Goal: Find specific page/section: Find specific page/section

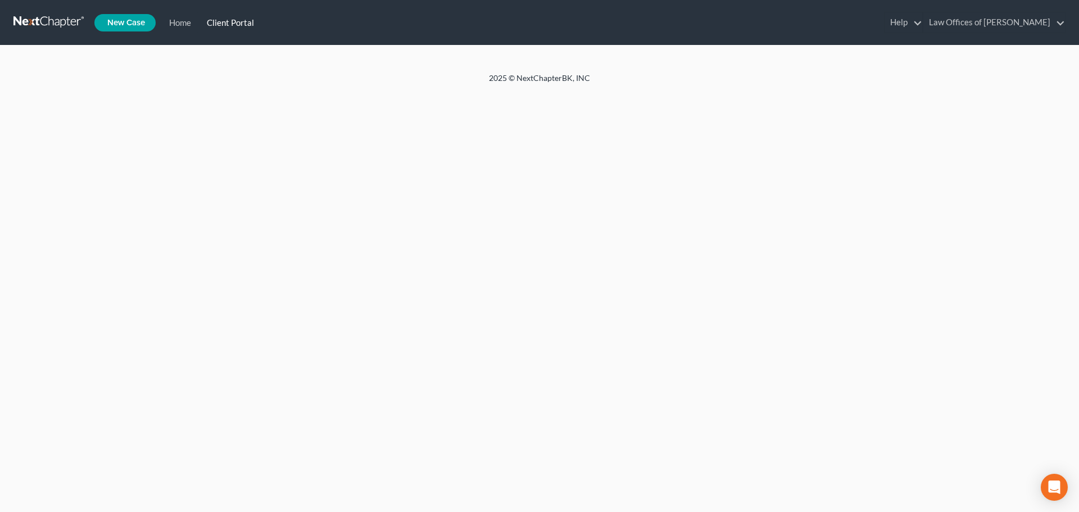
click at [224, 23] on link "Client Portal" at bounding box center [228, 22] width 63 height 20
click at [239, 21] on link "Client Portal" at bounding box center [228, 22] width 63 height 20
click at [241, 21] on link "Client Portal" at bounding box center [228, 22] width 63 height 20
click at [251, 22] on link "Client Portal" at bounding box center [228, 22] width 63 height 20
click at [188, 24] on link "Home" at bounding box center [178, 22] width 38 height 20
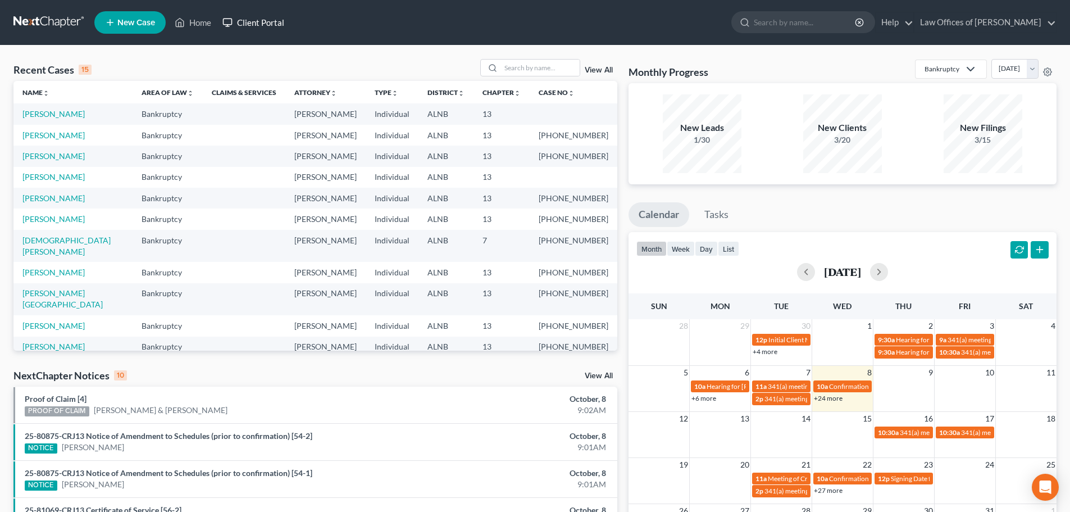
click at [273, 21] on link "Client Portal" at bounding box center [253, 22] width 73 height 20
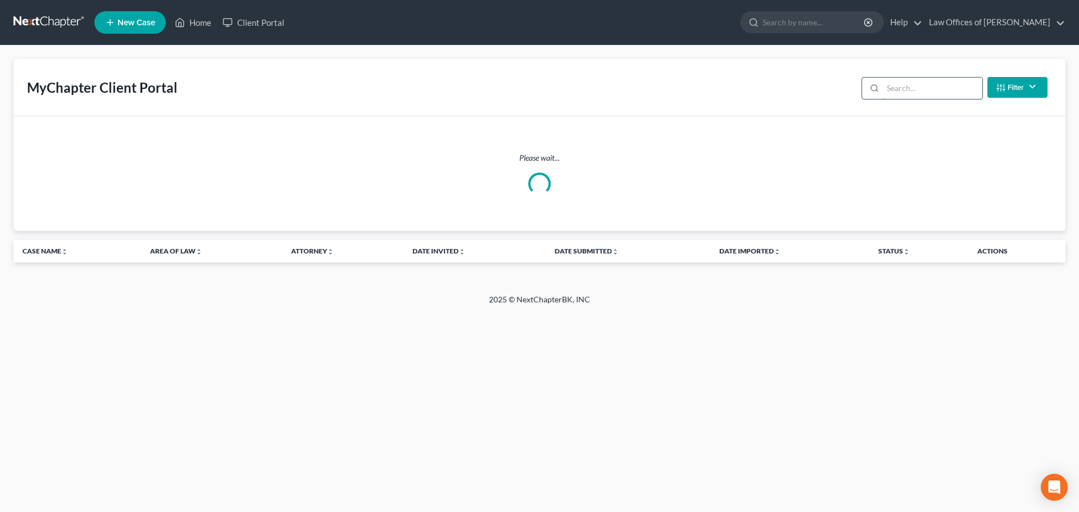
click at [822, 23] on input "search" at bounding box center [814, 22] width 103 height 21
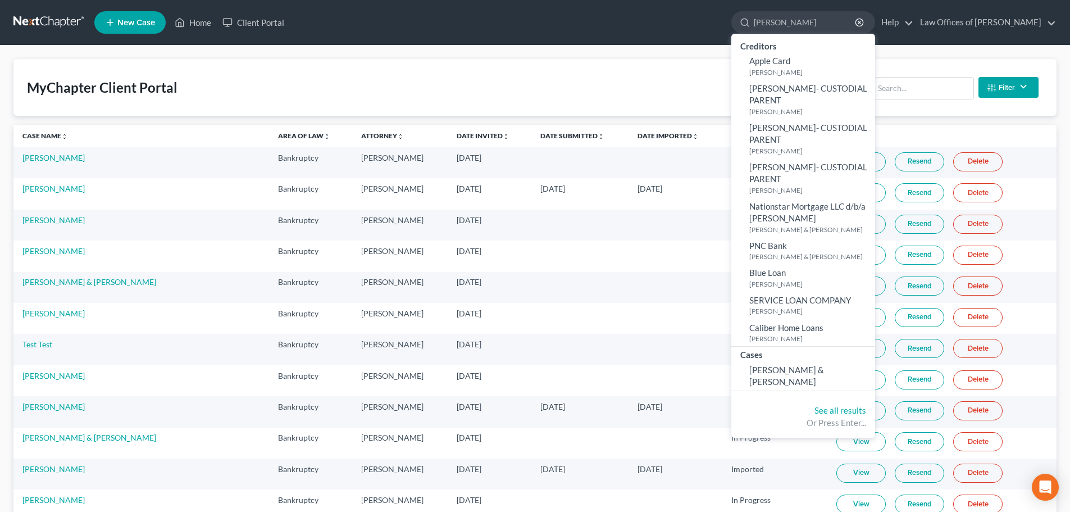
type input "[PERSON_NAME]"
click at [504, 20] on ul "New Case Home Client Portal [PERSON_NAME] - No Result - Creditors Apple Card [P…" at bounding box center [575, 22] width 963 height 29
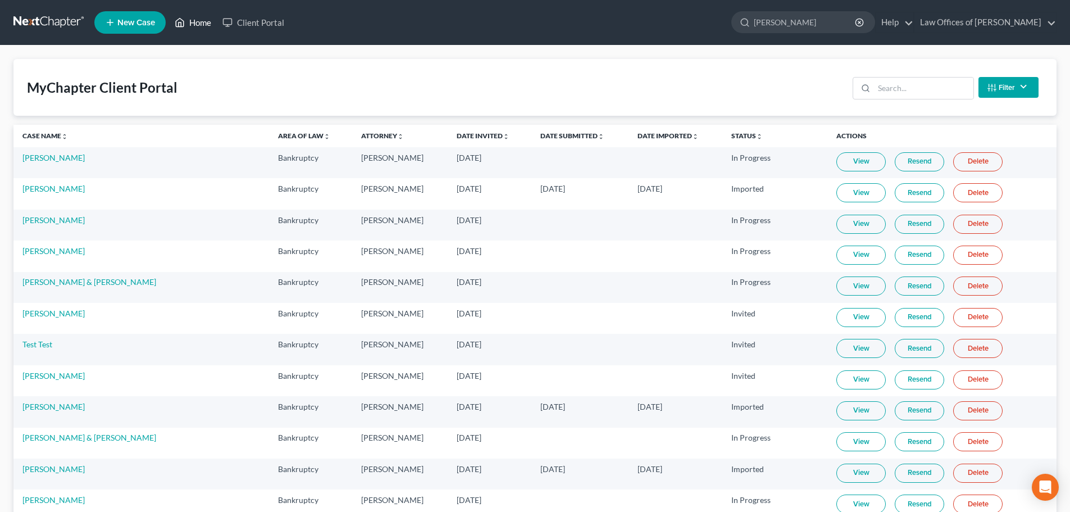
drag, startPoint x: 197, startPoint y: 21, endPoint x: 738, endPoint y: 52, distance: 542.6
click at [197, 21] on link "Home" at bounding box center [193, 22] width 48 height 20
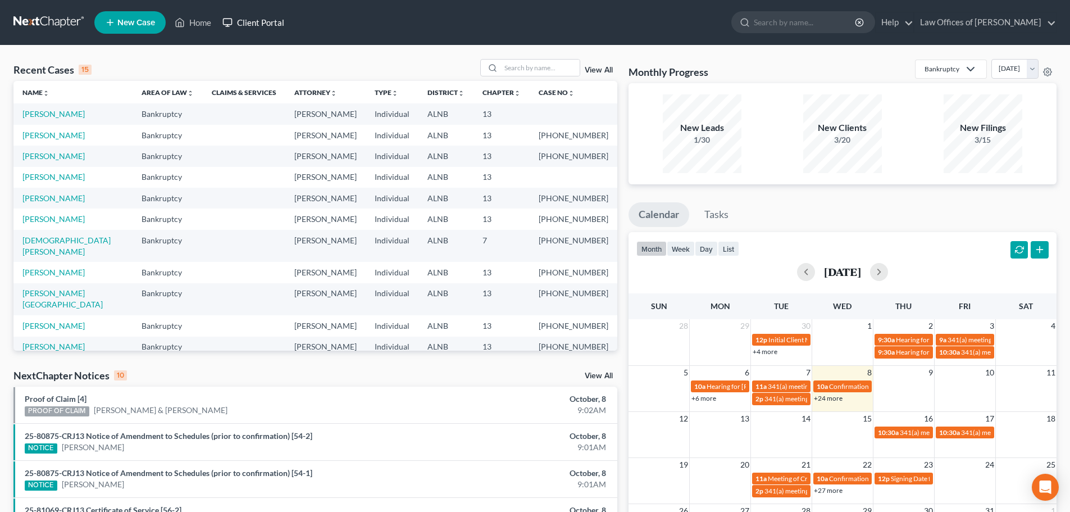
click at [269, 24] on link "Client Portal" at bounding box center [253, 22] width 73 height 20
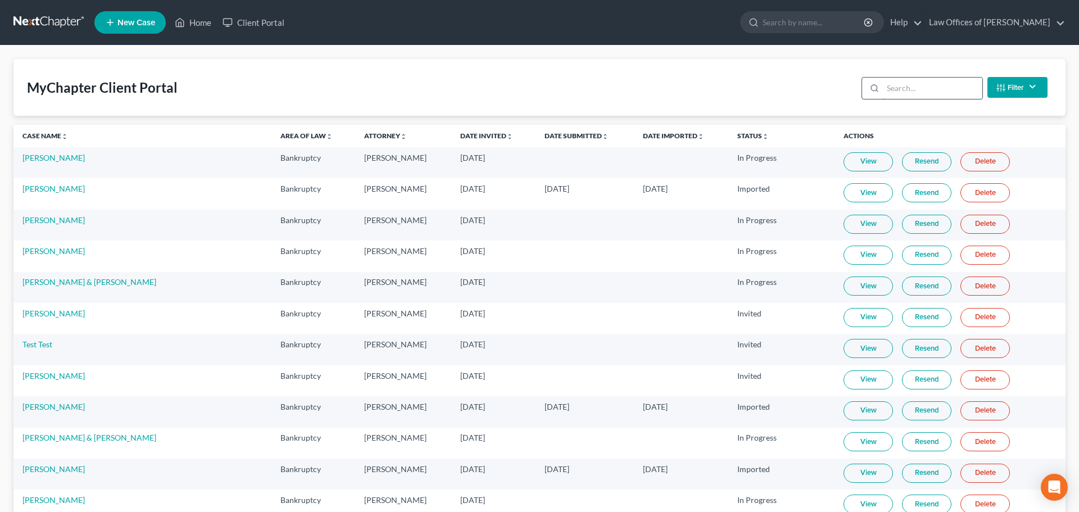
click at [932, 84] on input "search" at bounding box center [932, 88] width 99 height 21
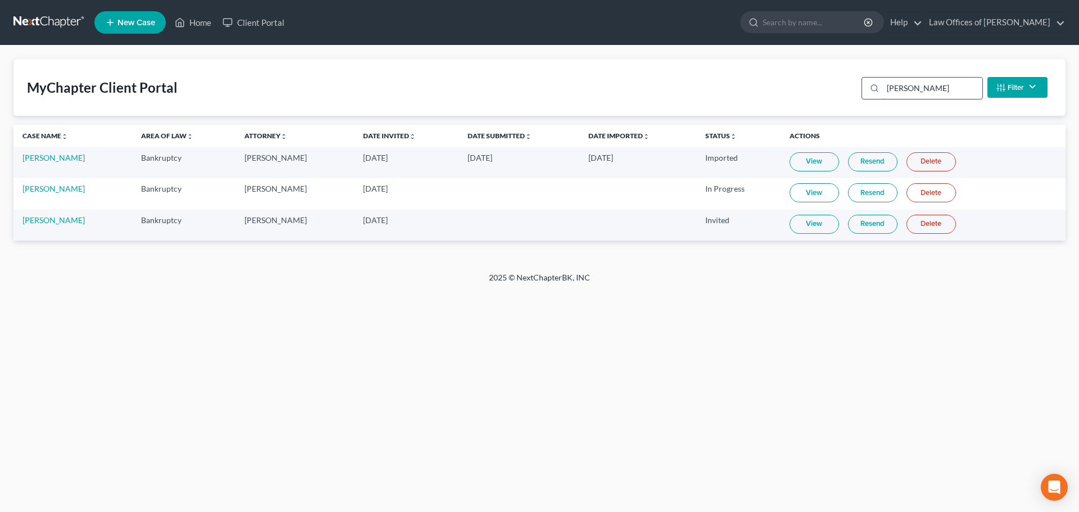
type input "[PERSON_NAME]"
click at [50, 222] on link "[PERSON_NAME]" at bounding box center [53, 220] width 62 height 10
select select "4"
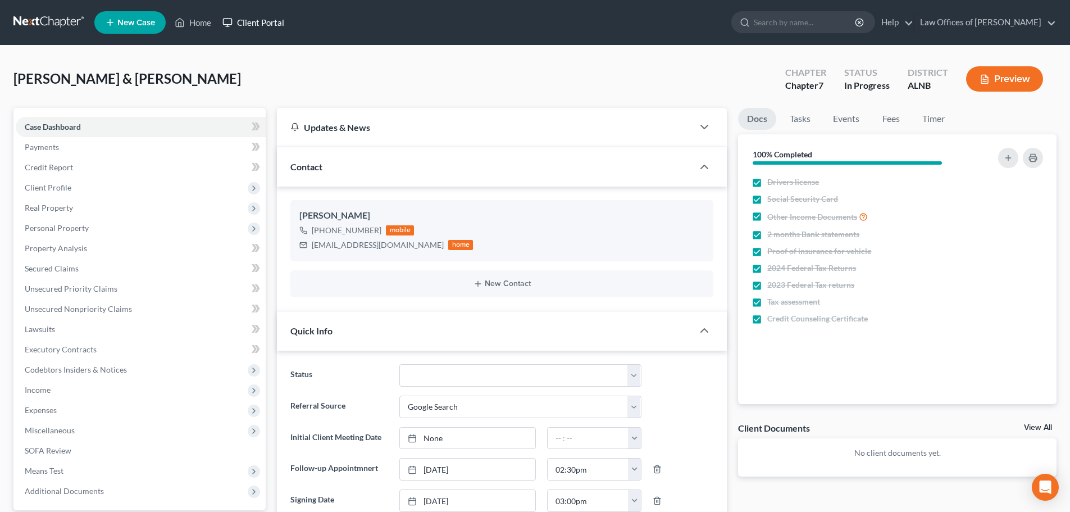
click at [260, 21] on link "Client Portal" at bounding box center [253, 22] width 73 height 20
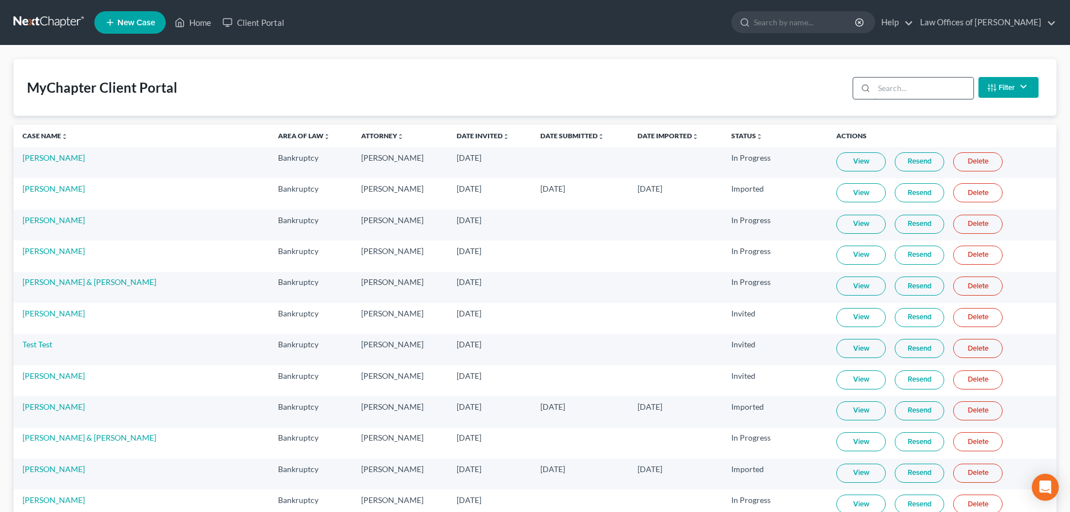
click at [923, 90] on input "search" at bounding box center [923, 88] width 99 height 21
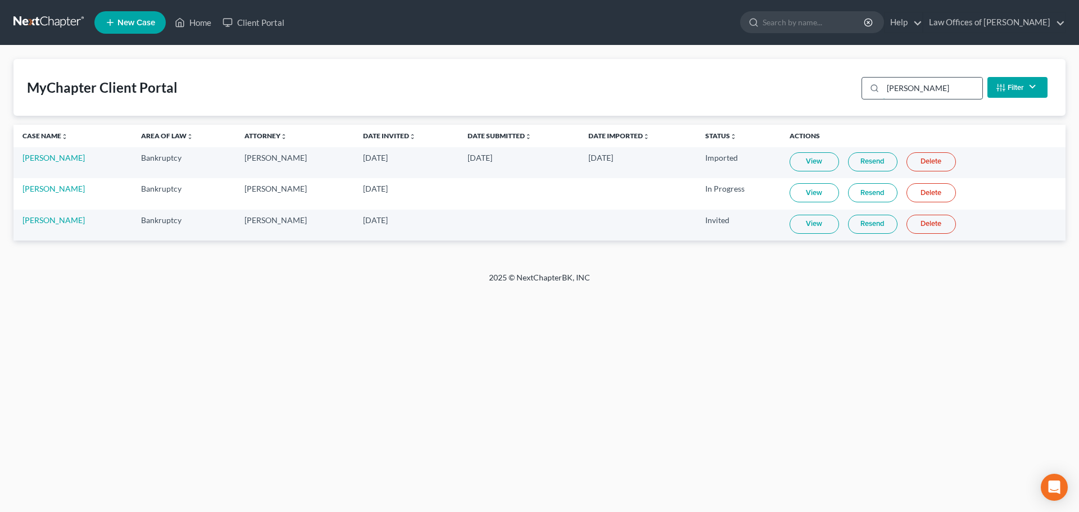
type input "[PERSON_NAME]"
click at [865, 224] on link "Resend" at bounding box center [872, 224] width 49 height 19
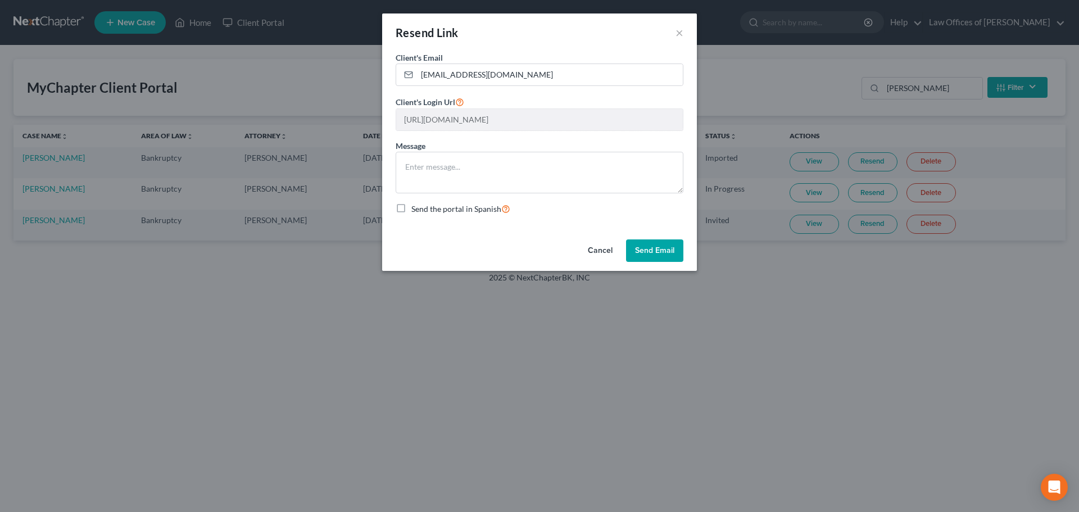
click at [660, 248] on button "Send Email" at bounding box center [654, 250] width 57 height 22
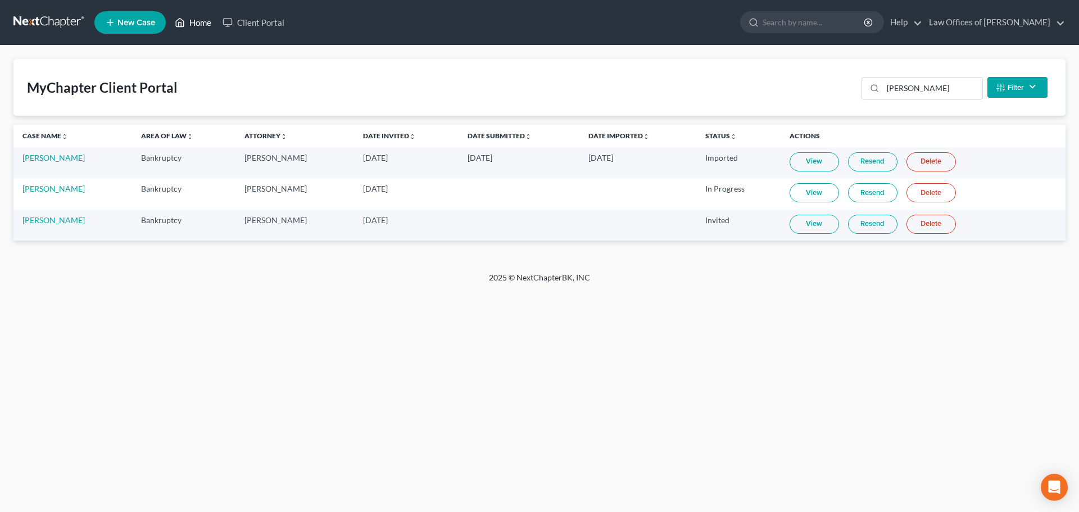
click at [197, 22] on link "Home" at bounding box center [193, 22] width 48 height 20
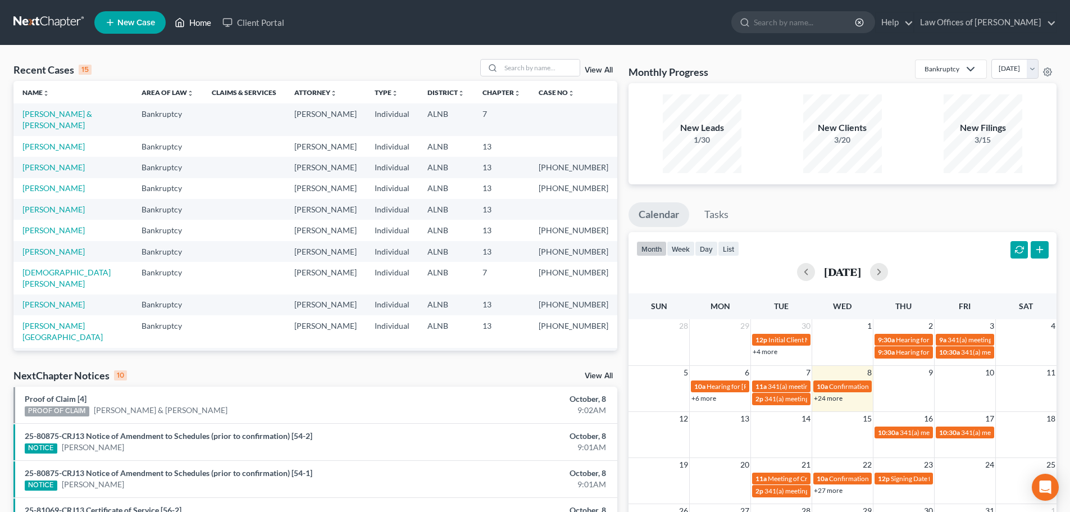
click at [202, 20] on link "Home" at bounding box center [193, 22] width 48 height 20
click at [824, 25] on input "search" at bounding box center [805, 22] width 103 height 21
type input "[PERSON_NAME]"
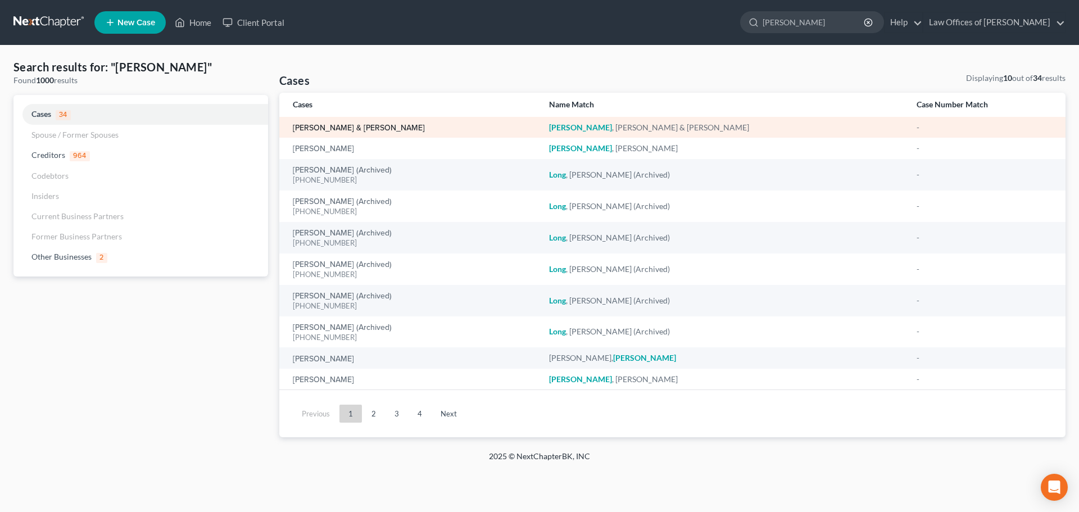
click at [321, 129] on link "[PERSON_NAME] & [PERSON_NAME]" at bounding box center [359, 128] width 132 height 8
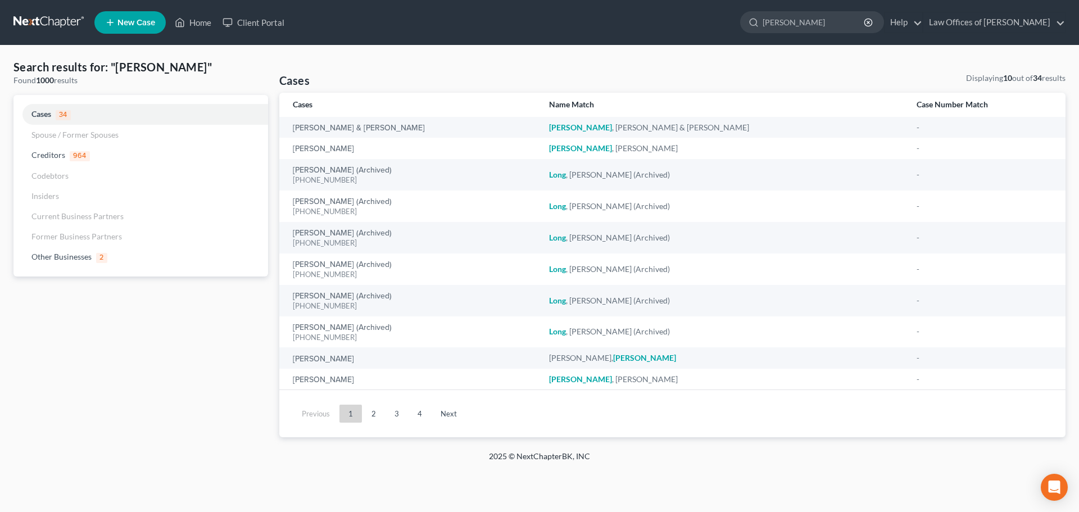
select select "4"
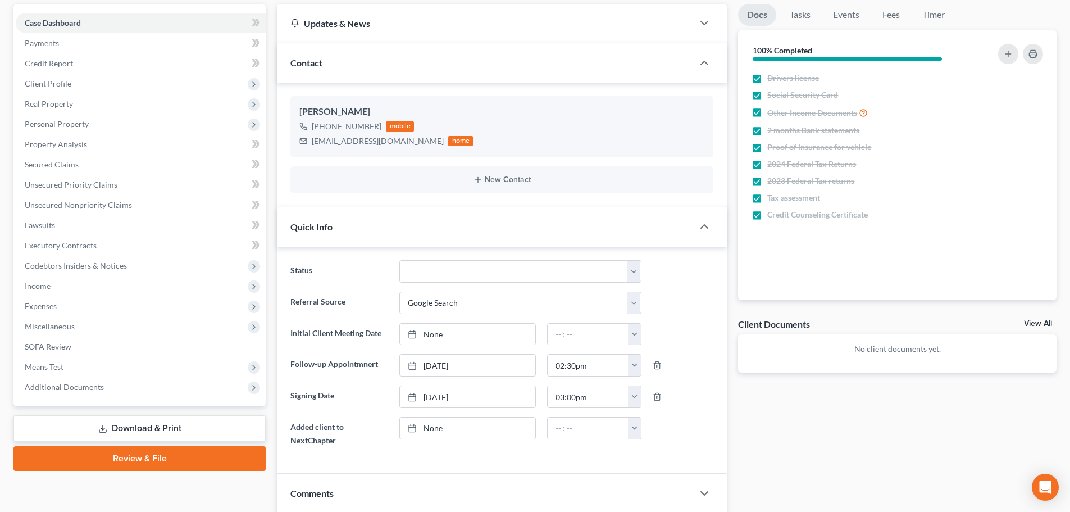
scroll to position [112, 0]
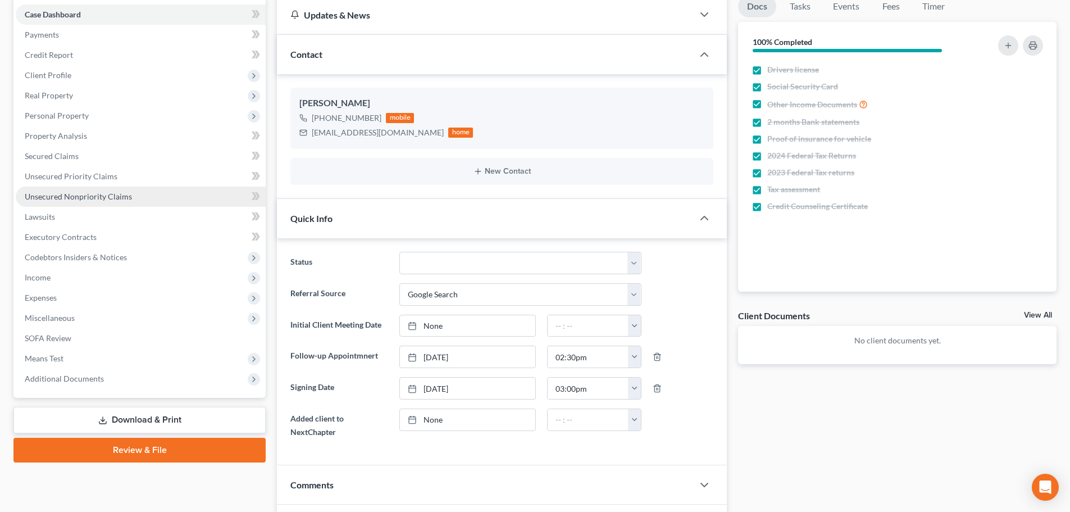
click at [83, 194] on span "Unsecured Nonpriority Claims" at bounding box center [78, 197] width 107 height 10
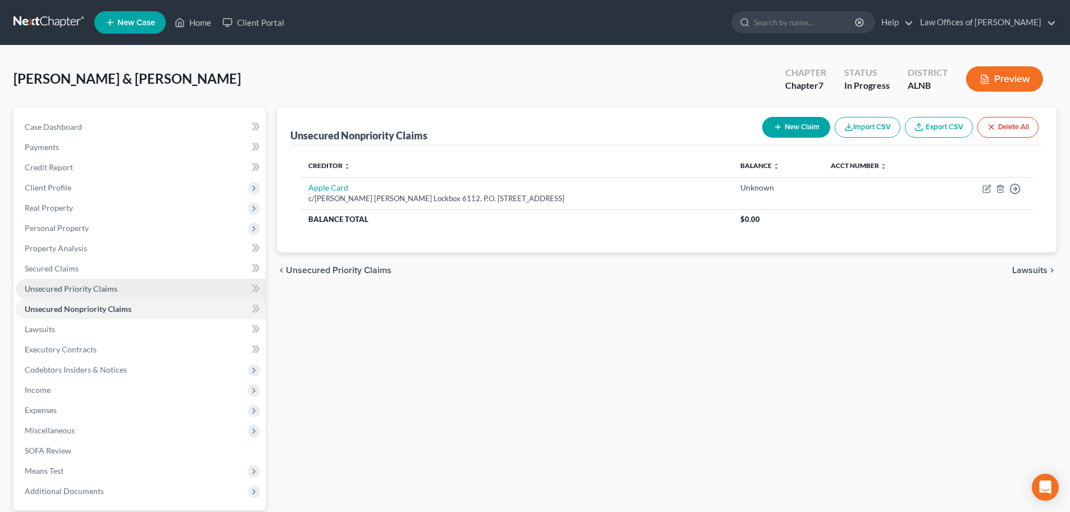
click at [80, 288] on span "Unsecured Priority Claims" at bounding box center [71, 289] width 93 height 10
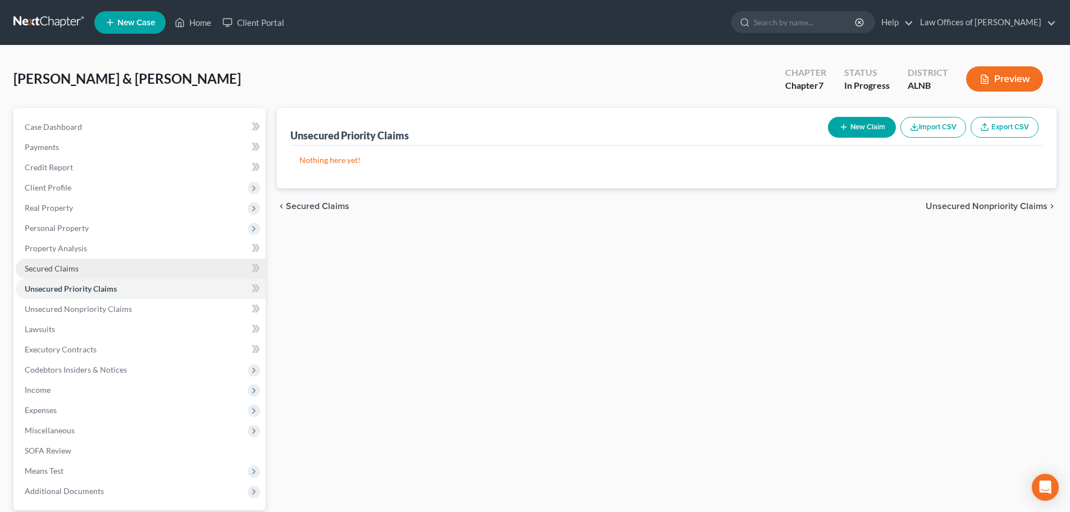
click at [69, 266] on span "Secured Claims" at bounding box center [52, 269] width 54 height 10
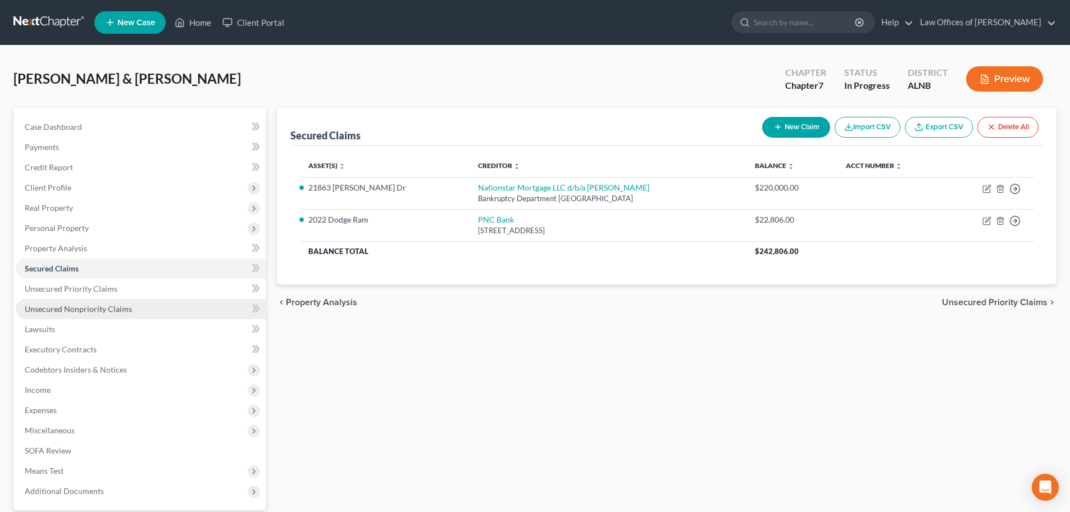
click at [96, 310] on span "Unsecured Nonpriority Claims" at bounding box center [78, 309] width 107 height 10
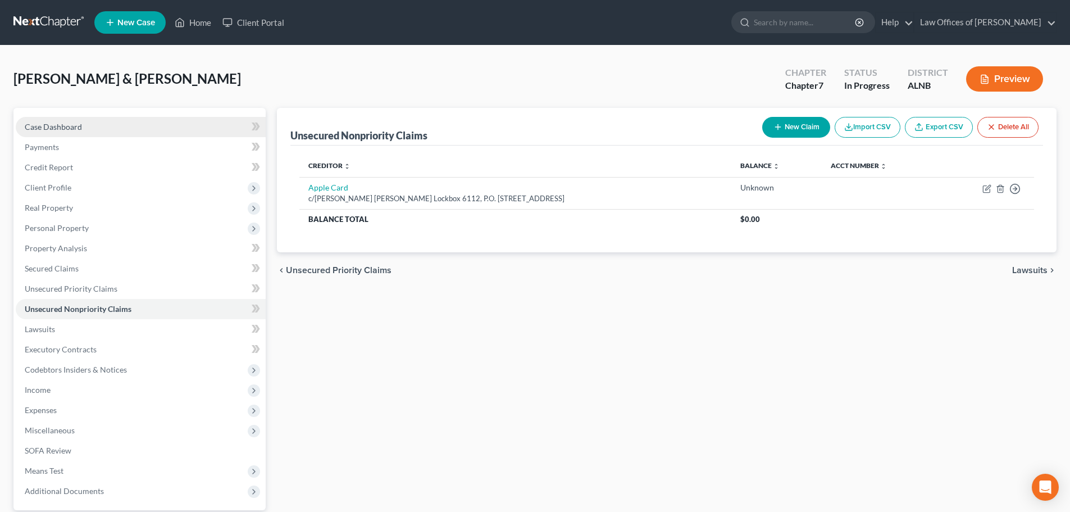
click at [77, 128] on span "Case Dashboard" at bounding box center [53, 127] width 57 height 10
select select "4"
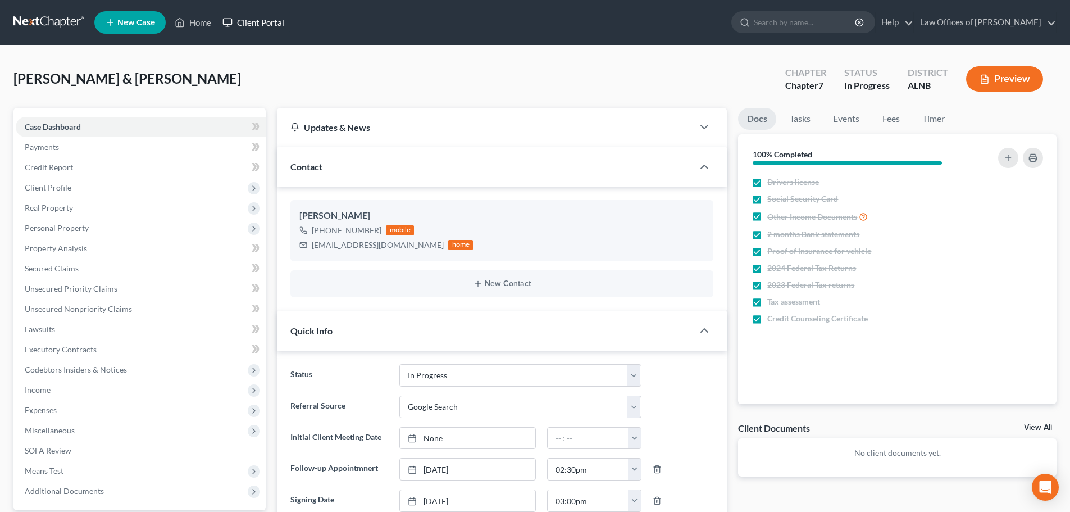
click at [266, 21] on link "Client Portal" at bounding box center [253, 22] width 73 height 20
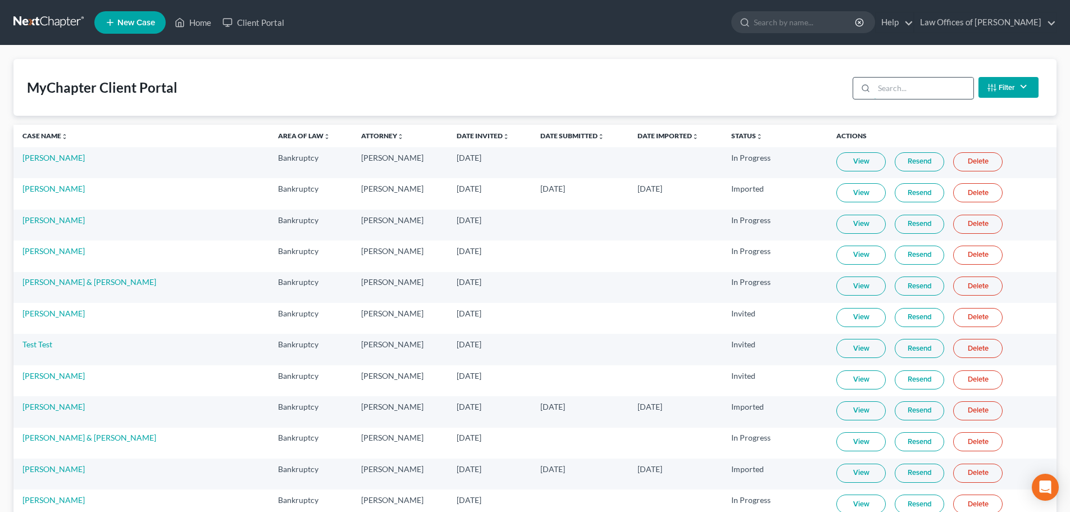
click at [906, 91] on input "search" at bounding box center [923, 88] width 99 height 21
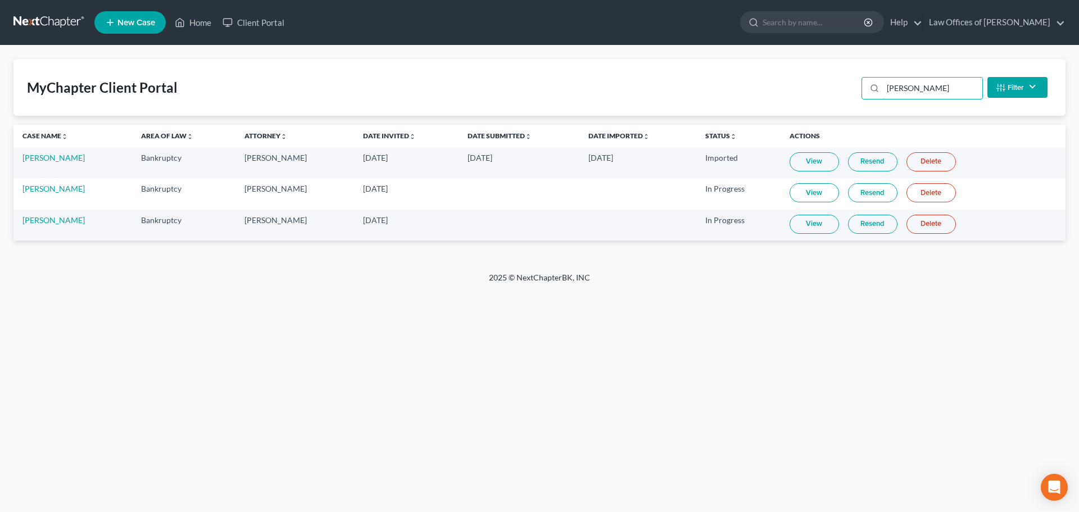
type input "[PERSON_NAME]"
click at [799, 223] on link "View" at bounding box center [813, 224] width 49 height 19
click at [198, 21] on link "Home" at bounding box center [193, 22] width 48 height 20
